Goal: Answer question/provide support

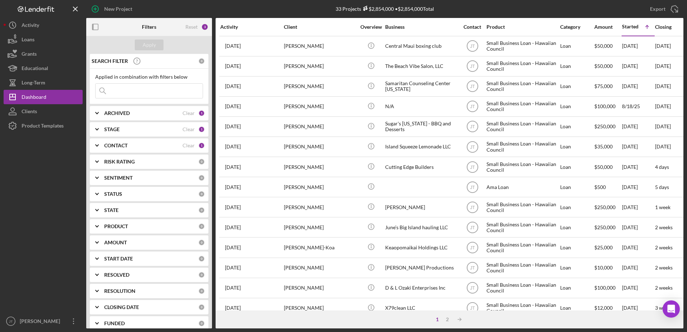
click at [159, 145] on div "CONTACT" at bounding box center [143, 146] width 78 height 6
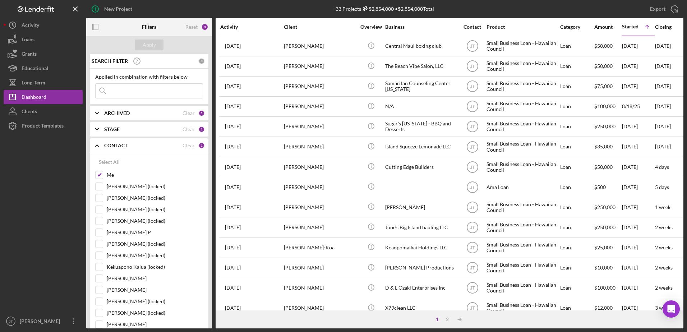
click at [159, 145] on div "CONTACT" at bounding box center [143, 146] width 78 height 6
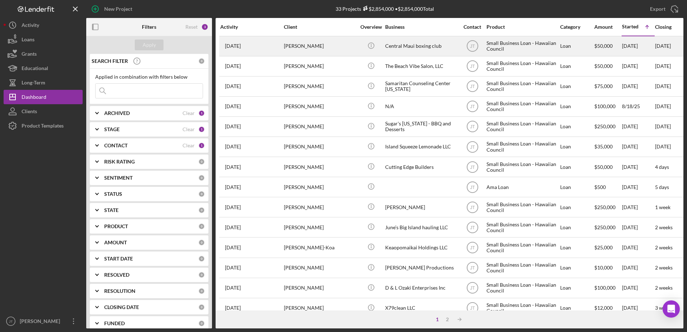
click at [304, 46] on div "[PERSON_NAME]" at bounding box center [320, 46] width 72 height 19
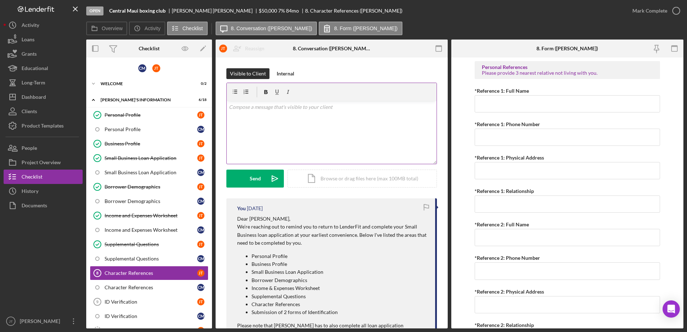
click at [255, 114] on div "v Color teal Color pink Remove color Add row above Add row below Add column bef…" at bounding box center [332, 132] width 210 height 63
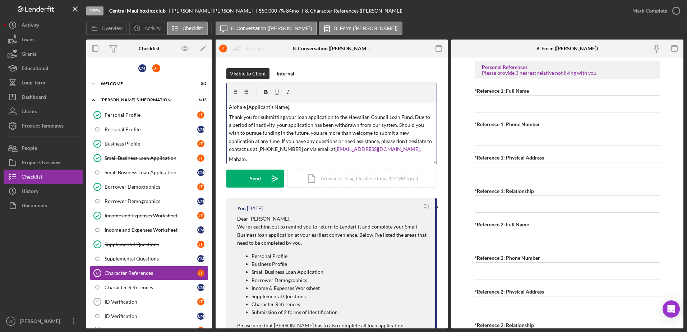
click at [286, 108] on p "Aloha e [Applicant's Name]," at bounding box center [332, 107] width 206 height 8
click at [306, 120] on p "Thank you for submitting your loan application to the Hawaiian Council Loan Fun…" at bounding box center [332, 133] width 206 height 40
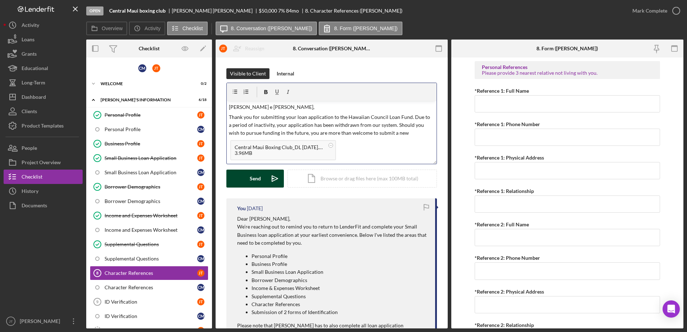
click at [256, 179] on div "Send" at bounding box center [255, 179] width 11 height 18
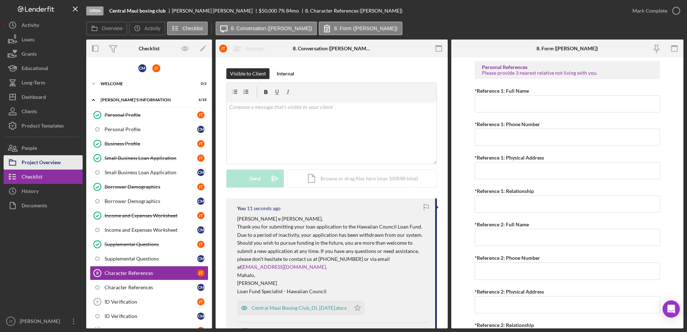
click at [59, 163] on div "Project Overview" at bounding box center [41, 163] width 39 height 16
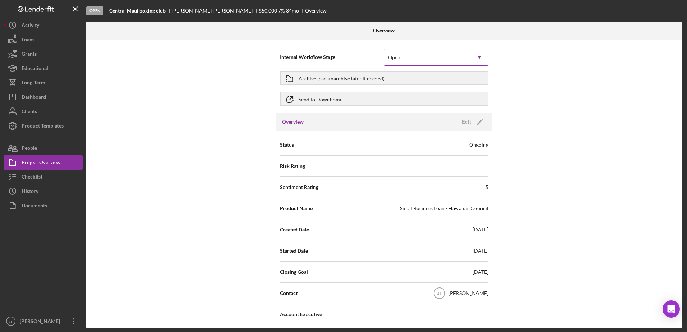
click at [409, 51] on div "Open" at bounding box center [427, 57] width 86 height 17
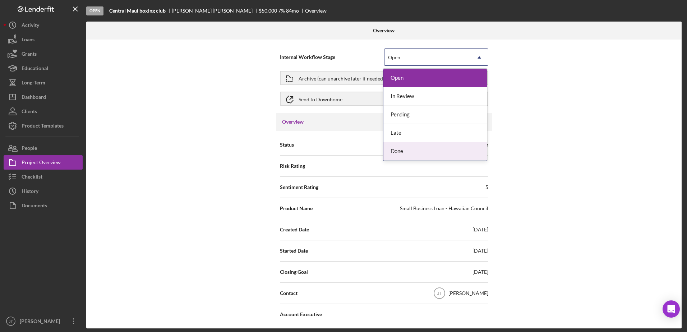
click at [417, 154] on div "Done" at bounding box center [434, 151] width 103 height 18
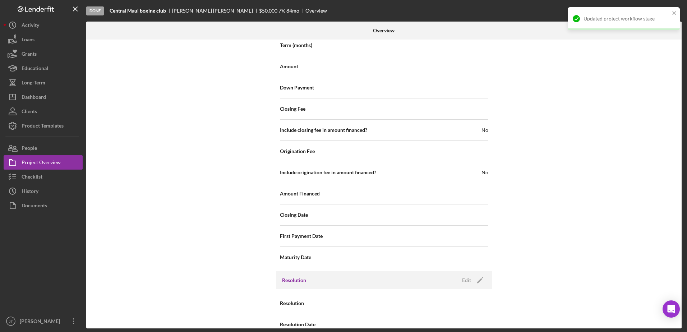
scroll to position [786, 0]
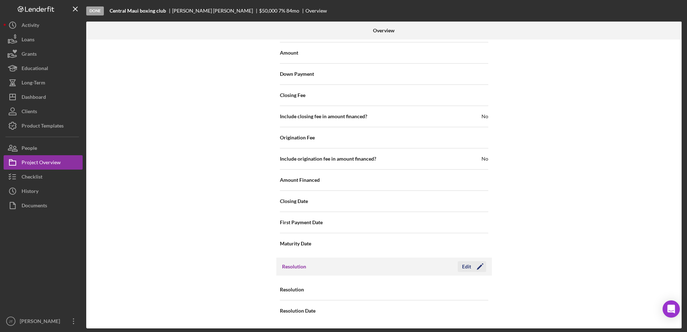
click at [472, 268] on icon "Icon/Edit" at bounding box center [480, 267] width 18 height 18
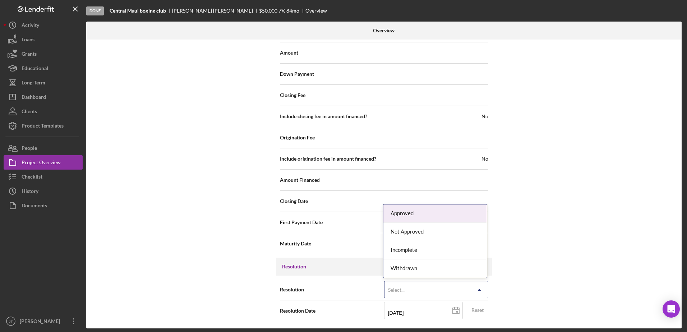
click at [469, 286] on div "Select... Icon/Dropdown Arrow" at bounding box center [436, 289] width 104 height 17
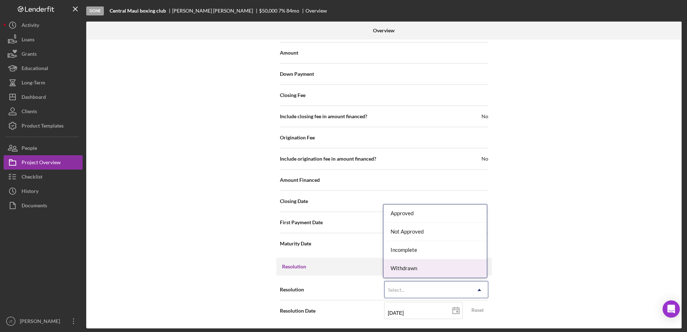
click at [459, 259] on div "Withdrawn" at bounding box center [434, 268] width 103 height 18
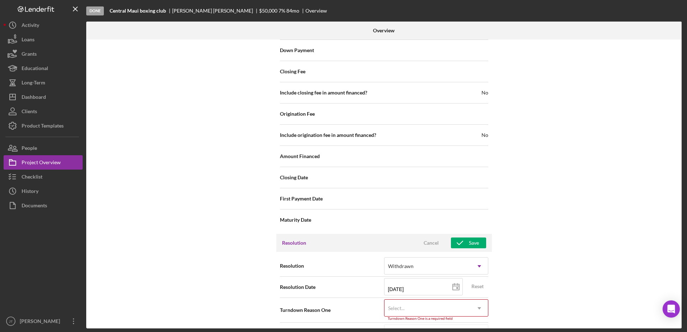
scroll to position [832, 0]
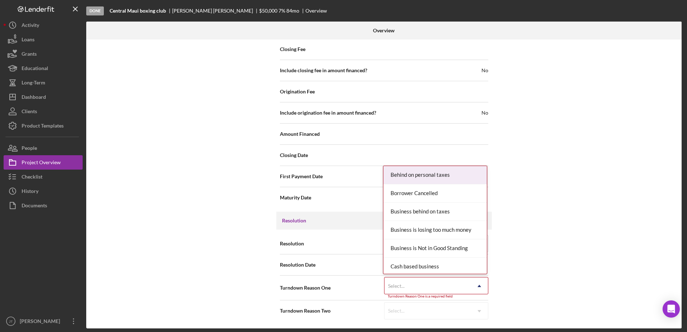
click at [480, 285] on icon "Icon/Dropdown Arrow" at bounding box center [479, 285] width 17 height 17
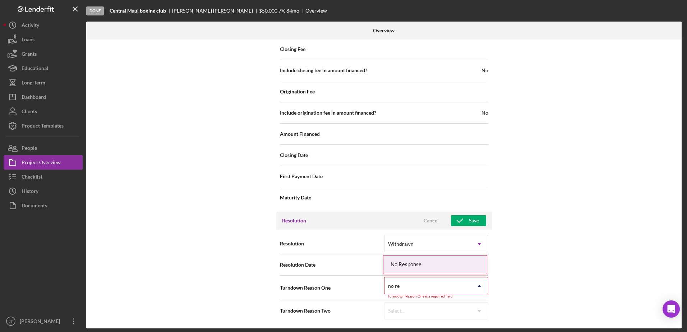
type input "no res"
click at [444, 260] on div "No Response" at bounding box center [434, 264] width 103 height 18
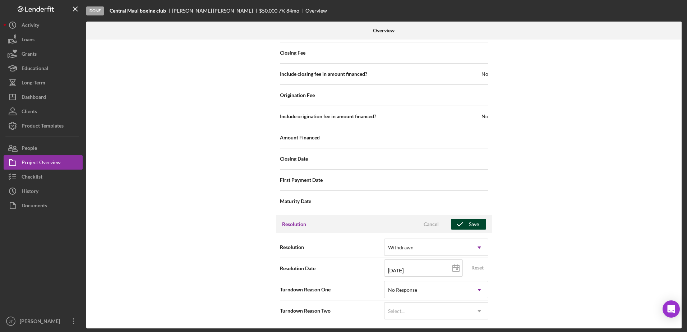
click at [477, 227] on button "Save" at bounding box center [468, 224] width 35 height 11
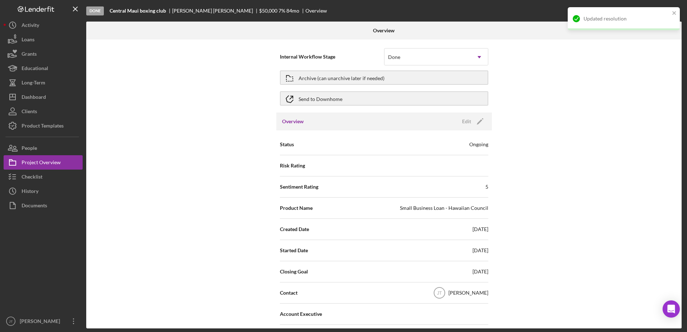
scroll to position [0, 0]
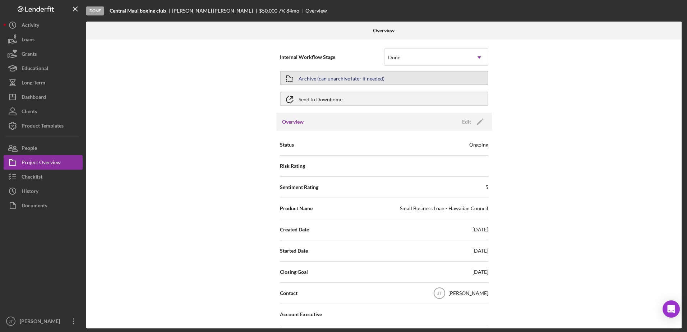
click at [360, 75] on div "Archive (can unarchive later if needed)" at bounding box center [341, 77] width 86 height 13
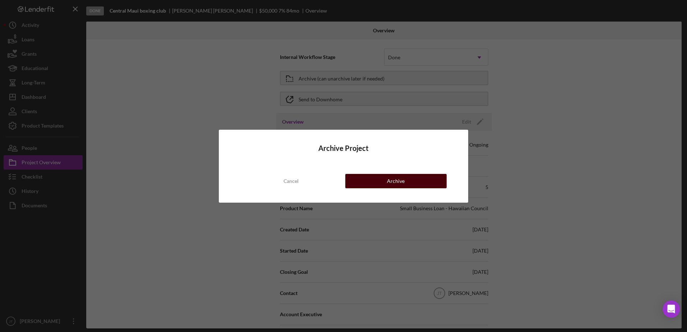
click at [401, 177] on div "Archive" at bounding box center [396, 181] width 18 height 14
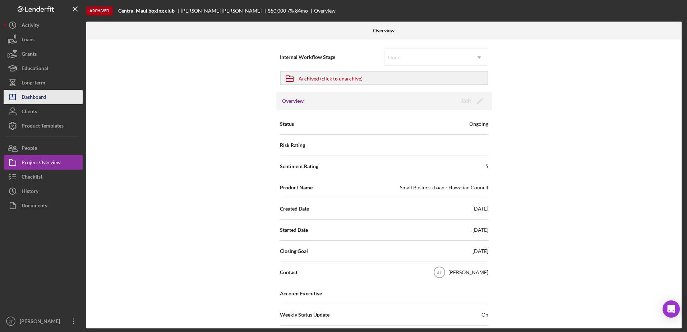
click at [55, 96] on button "Icon/Dashboard Dashboard" at bounding box center [43, 97] width 79 height 14
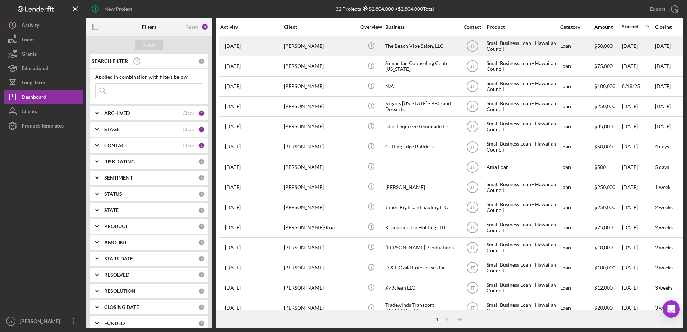
click at [302, 47] on div "[PERSON_NAME]" at bounding box center [320, 46] width 72 height 19
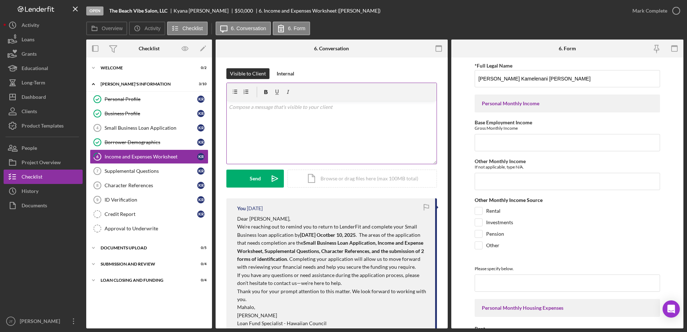
click at [280, 114] on div "v Color teal Color pink Remove color Add row above Add row below Add column bef…" at bounding box center [332, 132] width 210 height 63
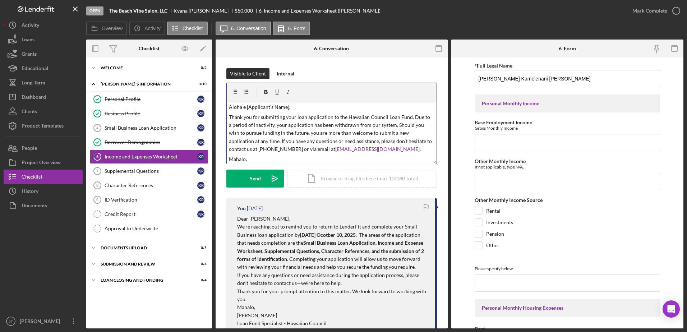
click at [288, 107] on p "Aloha e [Applicant's Name]," at bounding box center [332, 107] width 206 height 8
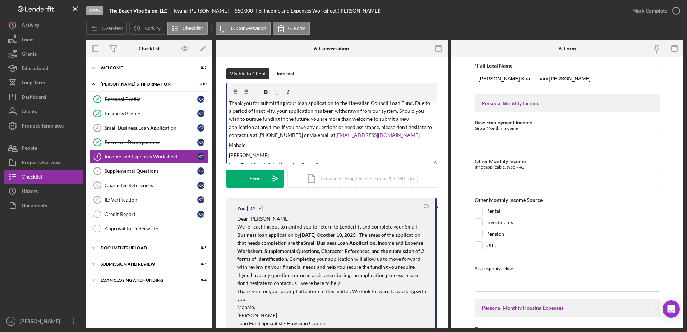
scroll to position [22, 0]
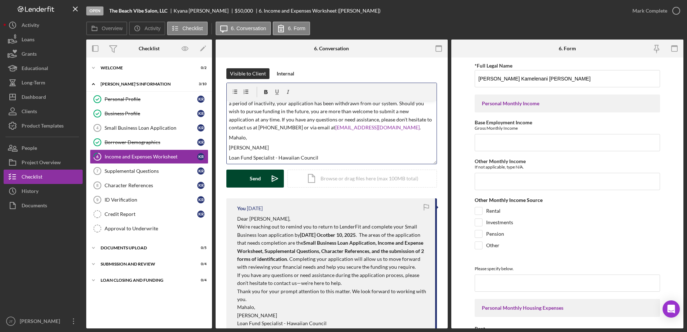
click at [249, 175] on button "Send Icon/icon-invite-send" at bounding box center [254, 179] width 57 height 18
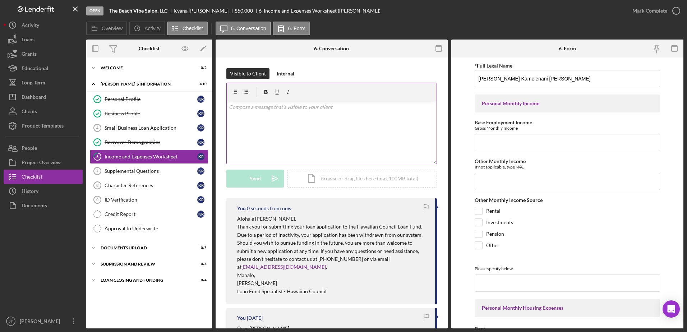
scroll to position [0, 0]
click at [56, 166] on div "Project Overview" at bounding box center [41, 163] width 39 height 16
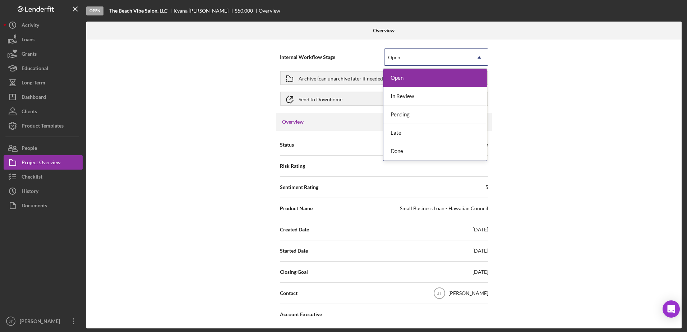
click at [384, 58] on div "Open" at bounding box center [427, 57] width 86 height 17
click at [406, 149] on div "Done" at bounding box center [434, 151] width 103 height 18
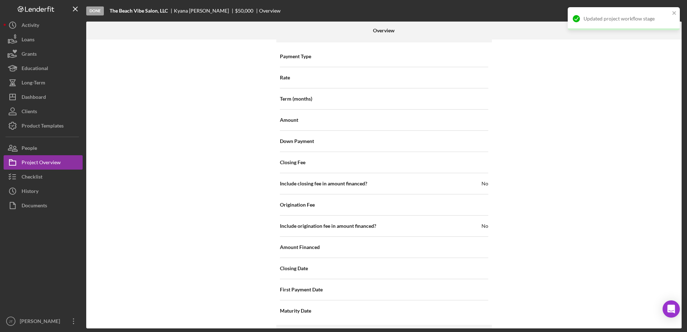
scroll to position [786, 0]
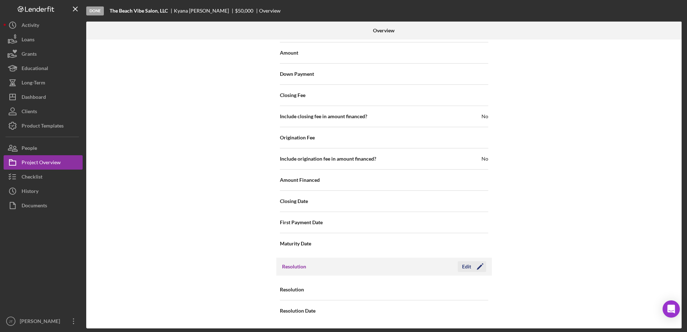
click at [477, 264] on icon "Icon/Edit" at bounding box center [480, 267] width 18 height 18
click at [453, 290] on div "Select..." at bounding box center [427, 290] width 86 height 17
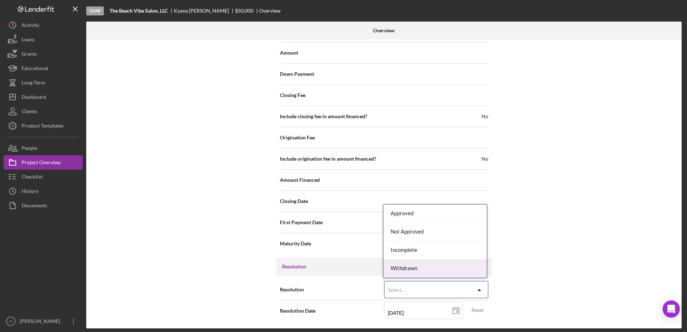
click at [441, 273] on div "Withdrawn" at bounding box center [434, 268] width 103 height 18
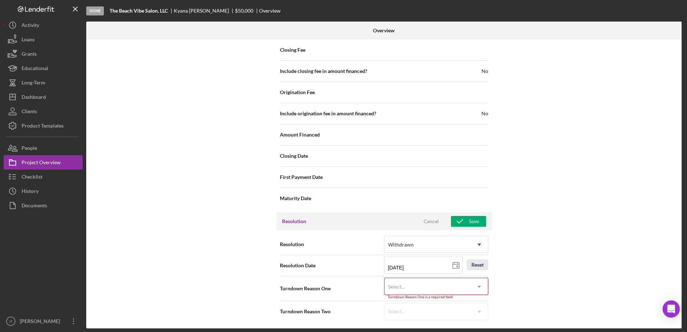
scroll to position [832, 0]
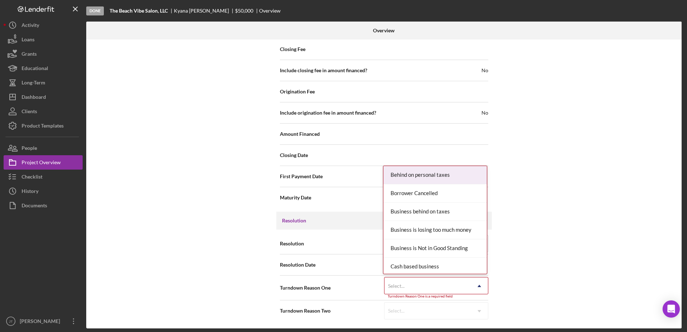
click at [450, 288] on div "Select..." at bounding box center [427, 286] width 86 height 17
type input "no re"
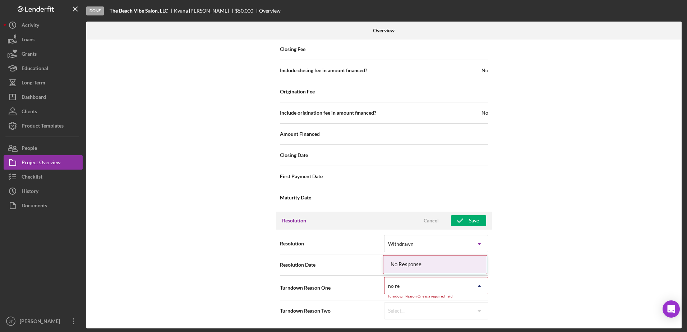
click at [446, 267] on div "No Response" at bounding box center [434, 264] width 103 height 18
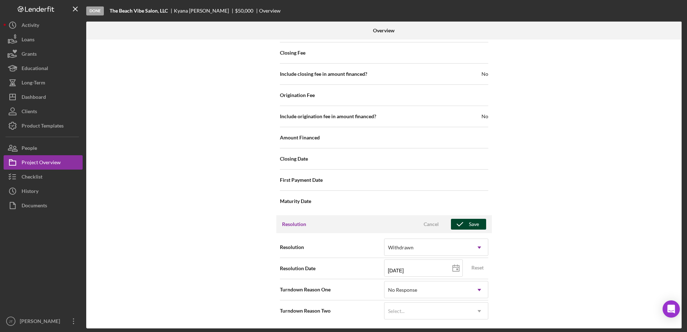
drag, startPoint x: 473, startPoint y: 226, endPoint x: 481, endPoint y: 227, distance: 8.4
click at [473, 226] on div "Save" at bounding box center [474, 224] width 10 height 11
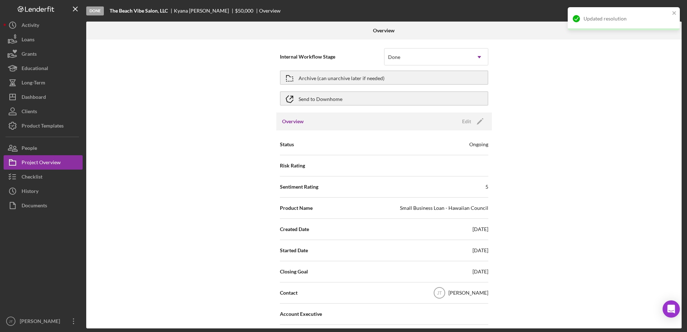
scroll to position [0, 0]
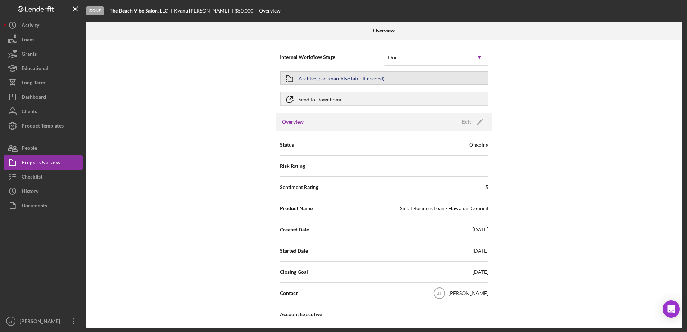
click at [310, 77] on div "Archive (can unarchive later if needed)" at bounding box center [341, 77] width 86 height 13
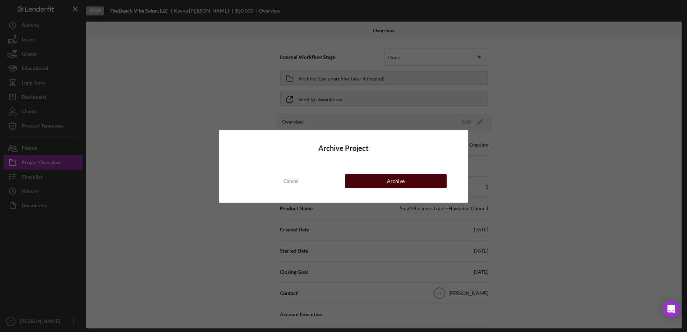
click at [376, 185] on button "Archive" at bounding box center [395, 181] width 101 height 14
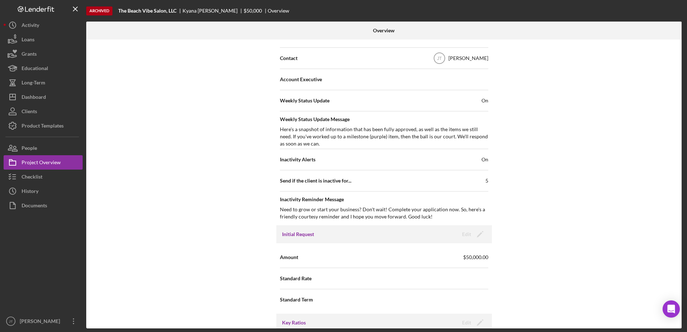
scroll to position [216, 0]
click at [58, 96] on button "Icon/Dashboard Dashboard" at bounding box center [43, 97] width 79 height 14
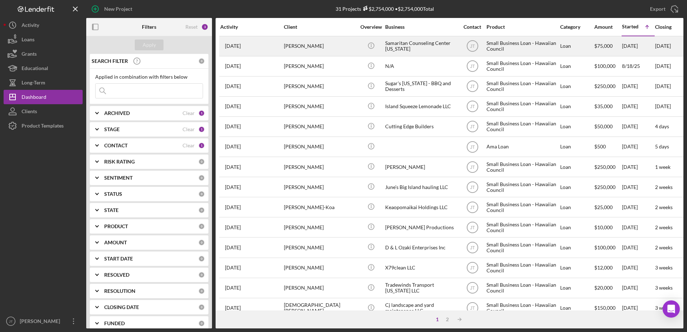
click at [322, 48] on div "[PERSON_NAME]" at bounding box center [320, 46] width 72 height 19
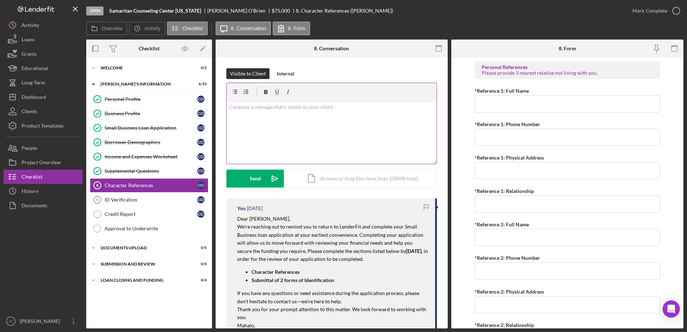
click at [267, 111] on p at bounding box center [332, 107] width 206 height 8
paste div
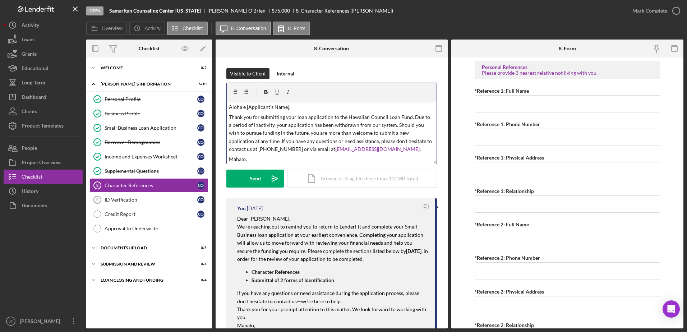
click at [287, 108] on p "Aloha e [Applicant's Name]," at bounding box center [332, 107] width 206 height 8
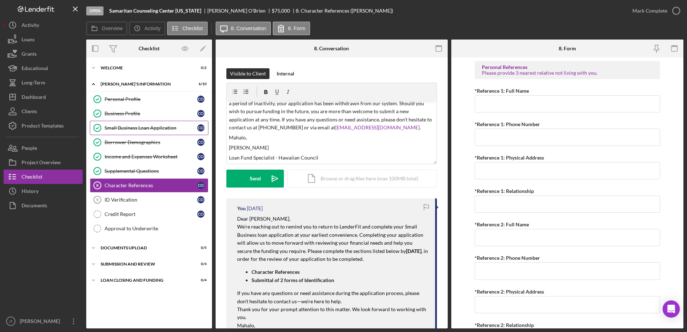
click at [154, 127] on div "Small Business Loan Application" at bounding box center [151, 128] width 93 height 6
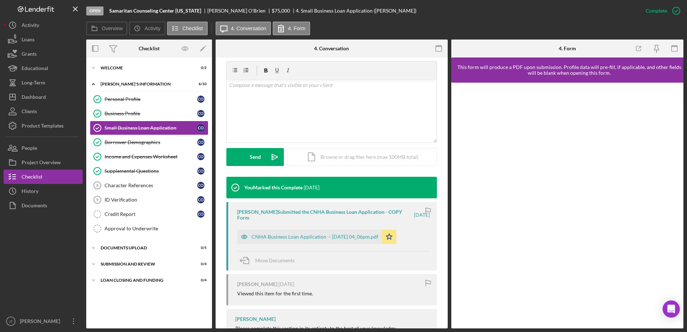
scroll to position [144, 0]
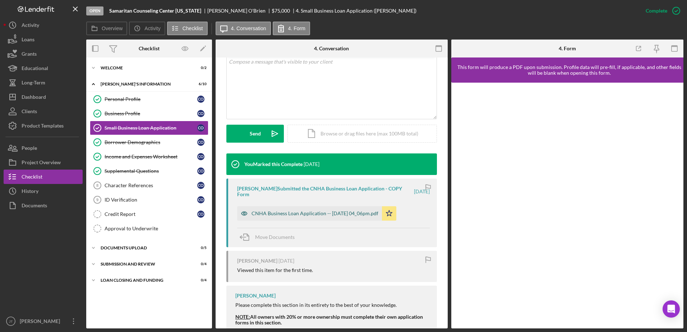
click at [332, 210] on div "CNHA Business Loan Application -- [DATE] 04_06pm.pdf" at bounding box center [314, 213] width 127 height 6
